Goal: Task Accomplishment & Management: Manage account settings

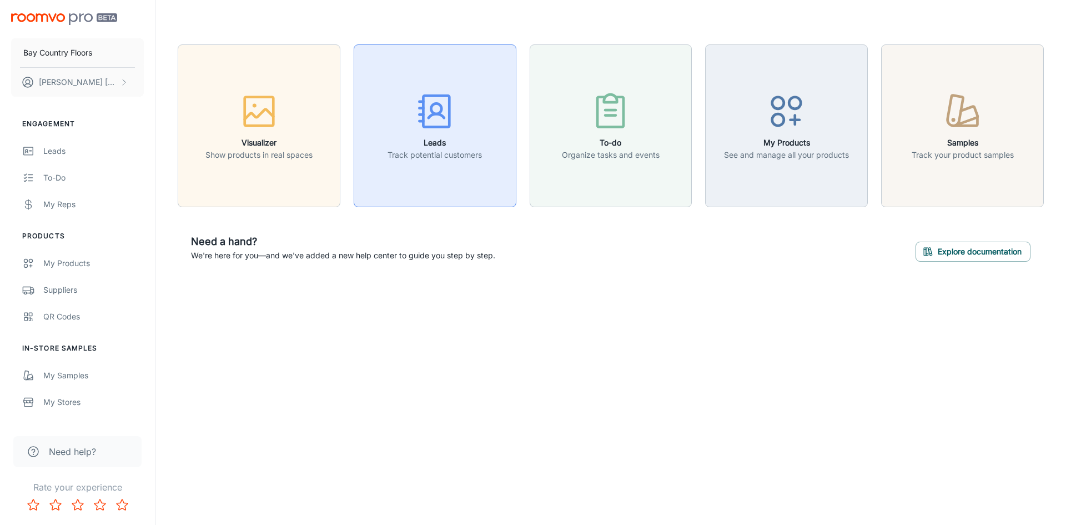
click at [421, 139] on h6 "Leads" at bounding box center [434, 143] width 94 height 12
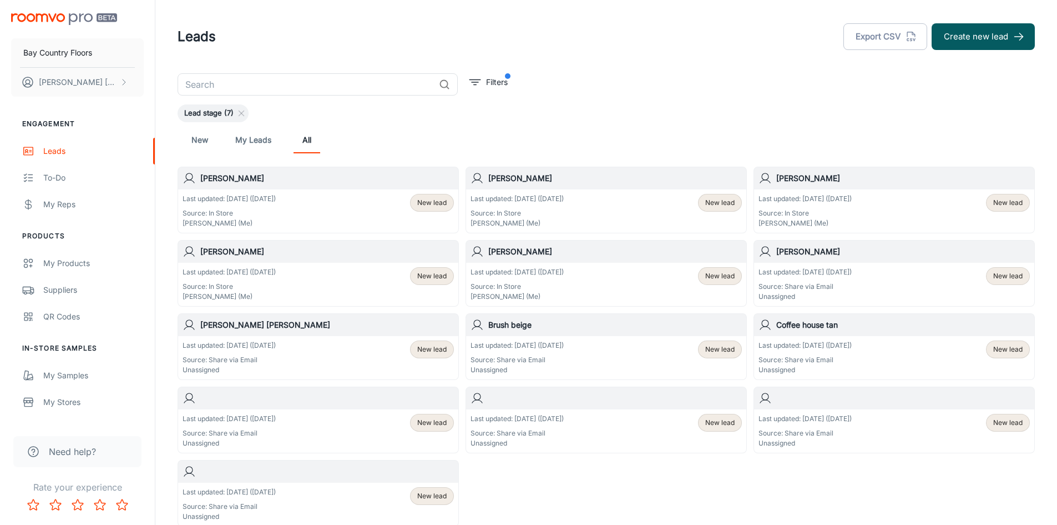
click at [295, 196] on div "Last updated: [DATE] ([DATE]) Source: In Store [PERSON_NAME] (Me) New lead" at bounding box center [318, 211] width 271 height 34
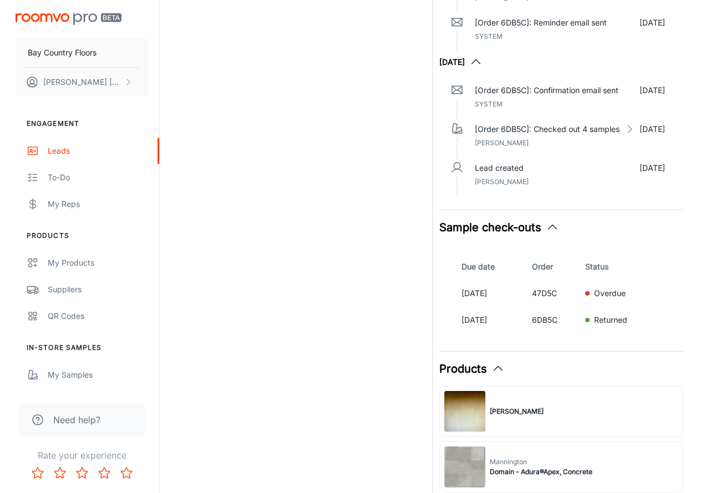
scroll to position [361, 0]
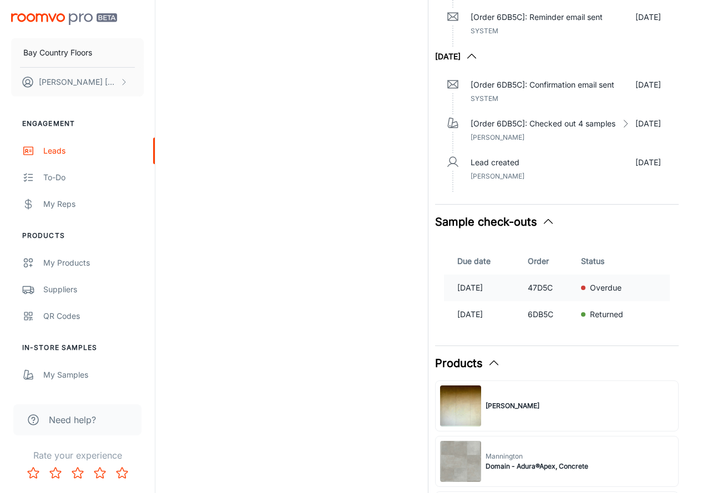
click at [549, 289] on p "47D5C" at bounding box center [550, 288] width 44 height 12
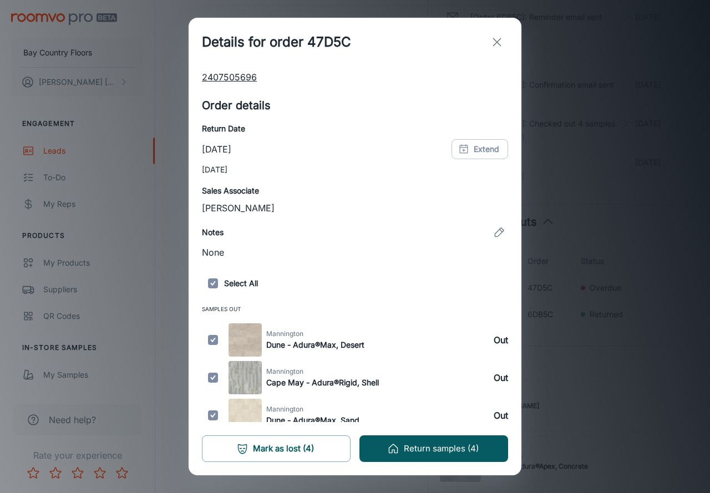
scroll to position [155, 0]
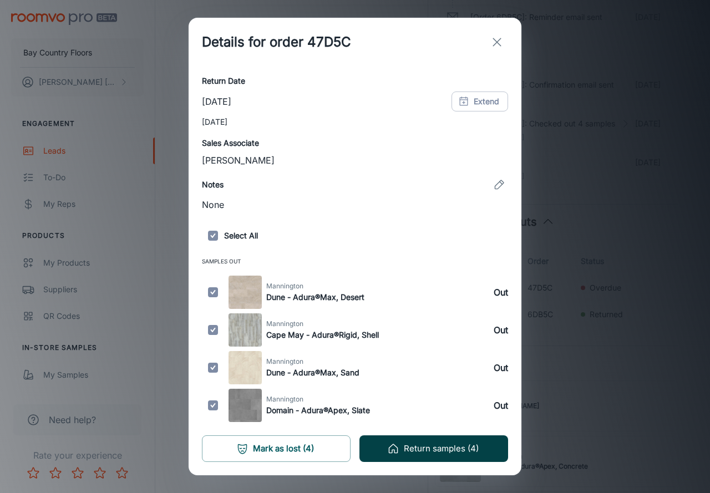
click at [410, 443] on button "Return samples (4)" at bounding box center [434, 449] width 149 height 27
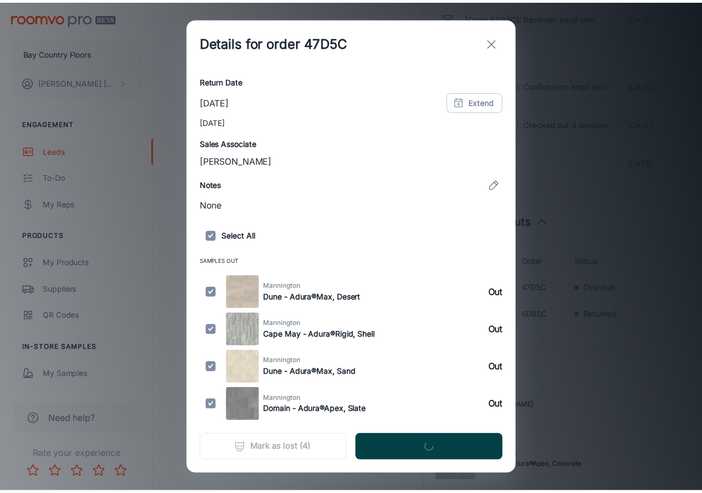
scroll to position [0, 0]
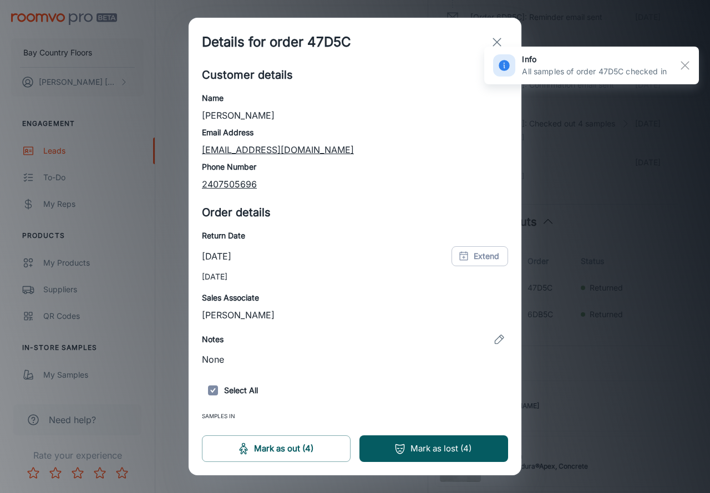
click at [494, 42] on icon "exit" at bounding box center [497, 42] width 13 height 13
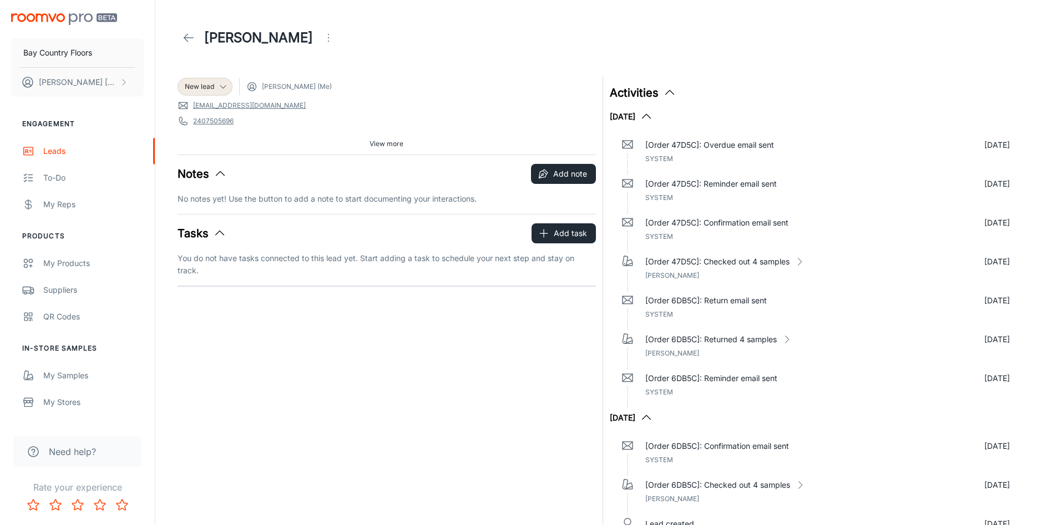
click at [186, 37] on icon at bounding box center [188, 37] width 13 height 13
